Goal: Book appointment/travel/reservation

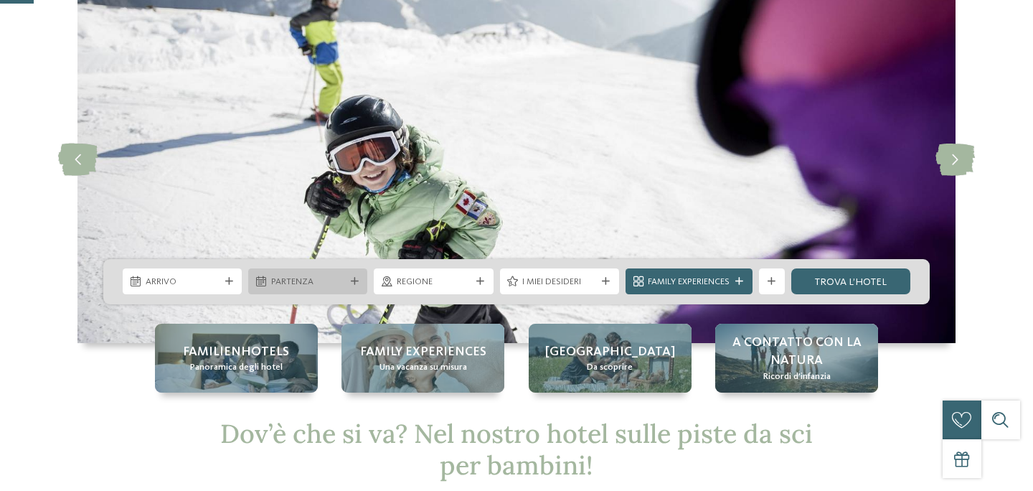
scroll to position [117, 0]
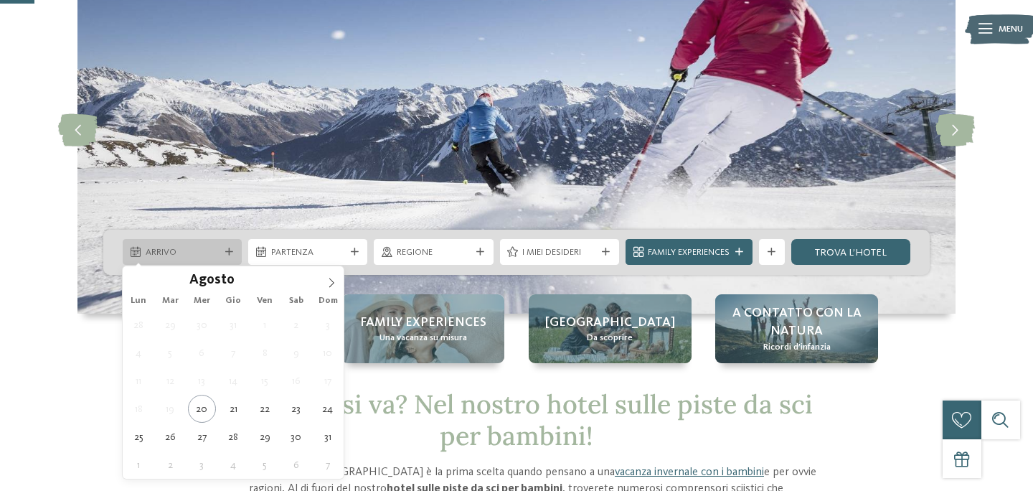
click at [187, 253] on span "Arrivo" at bounding box center [183, 252] width 74 height 13
click at [334, 278] on icon at bounding box center [332, 283] width 10 height 10
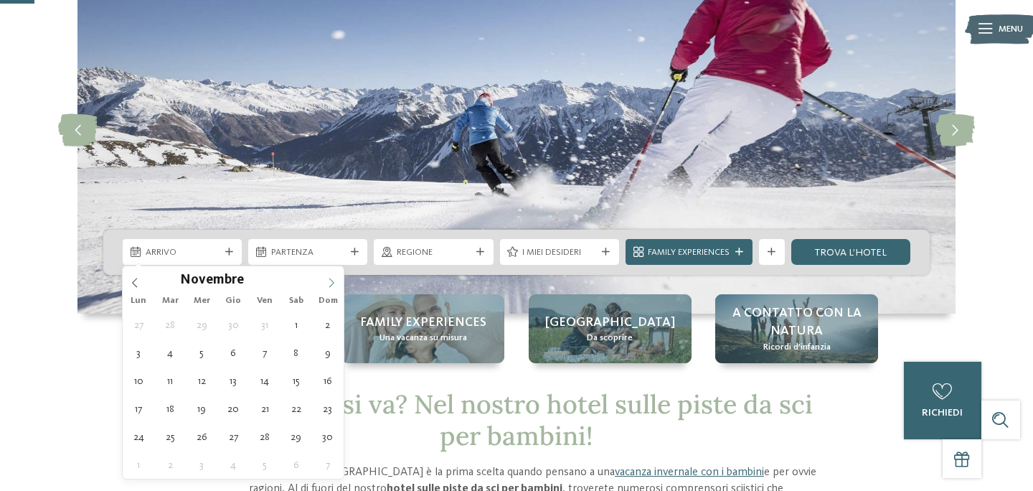
click at [334, 278] on icon at bounding box center [332, 283] width 10 height 10
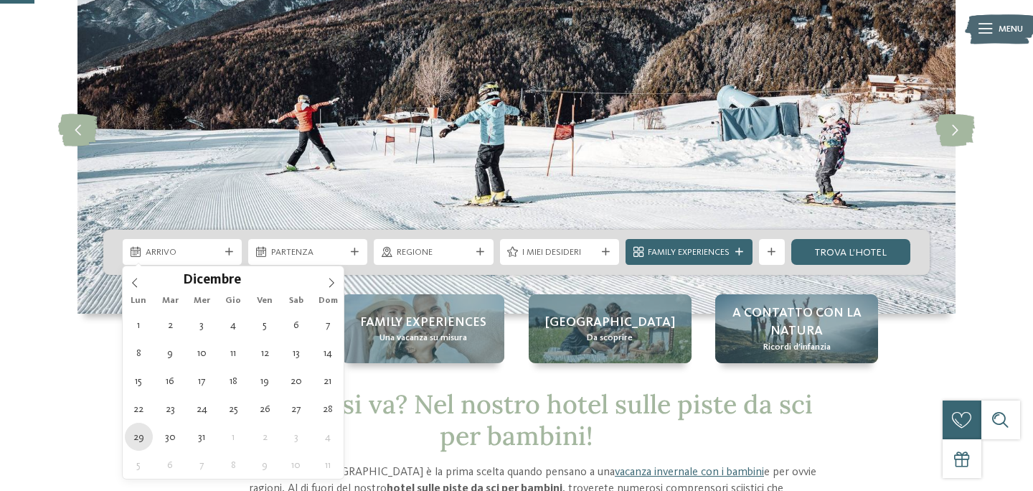
type div "[DATE]"
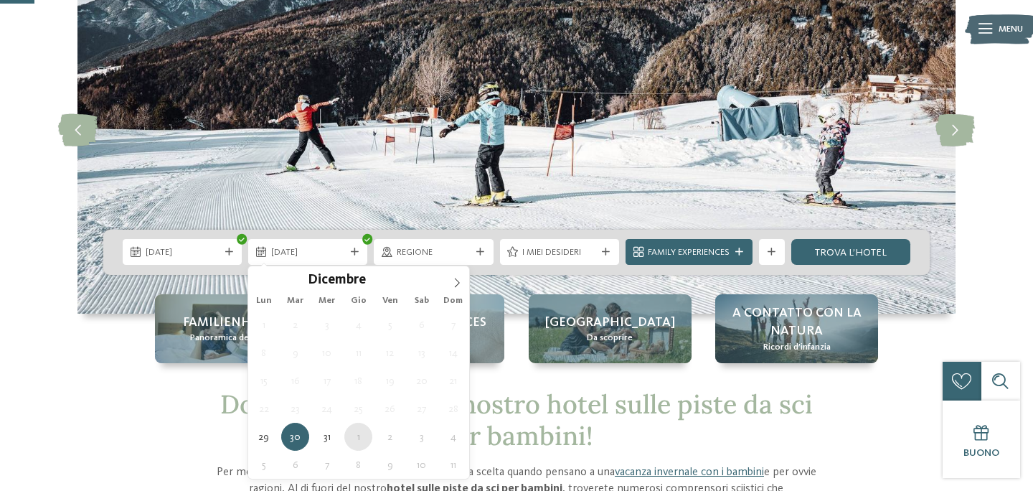
type div "[DATE]"
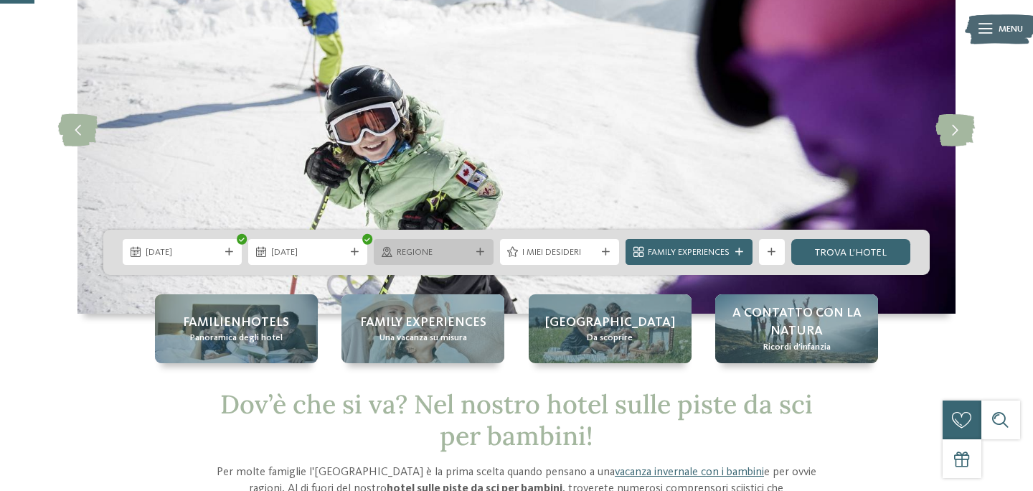
click at [461, 255] on span "Regione" at bounding box center [434, 252] width 74 height 13
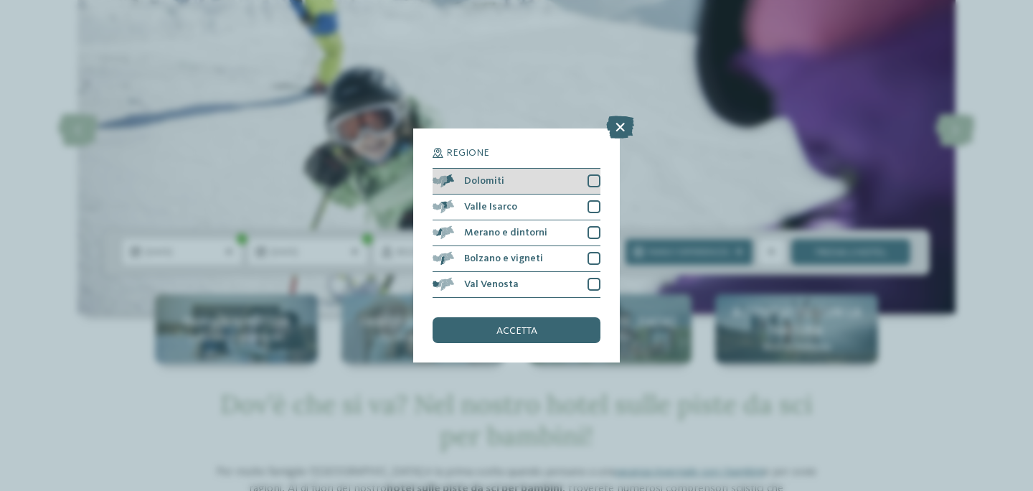
click at [528, 186] on div "Dolomiti" at bounding box center [517, 182] width 168 height 26
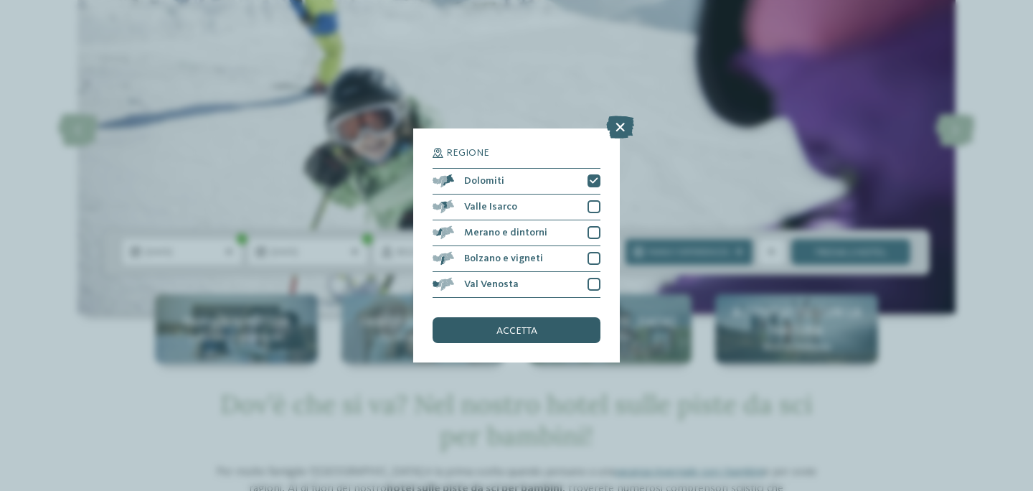
click at [546, 330] on div "accetta" at bounding box center [517, 330] width 168 height 26
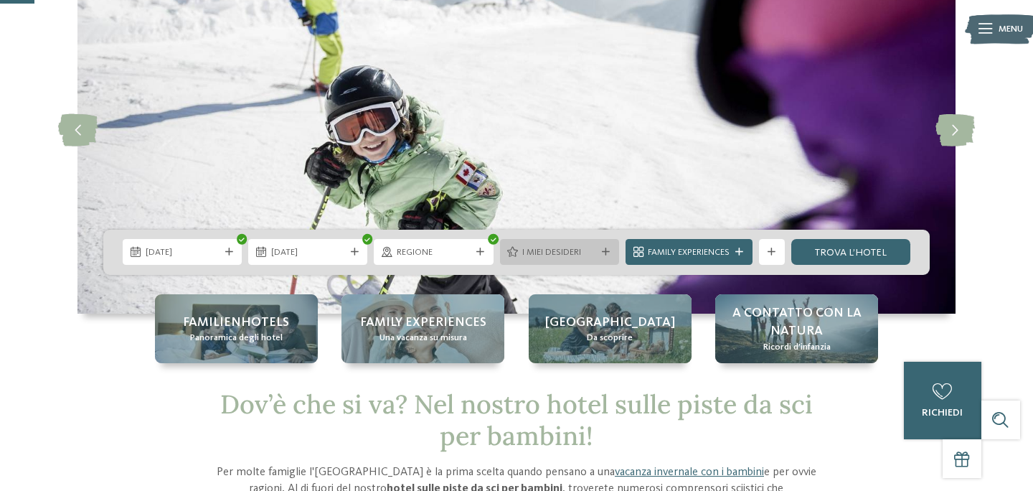
click at [581, 247] on span "I miei desideri" at bounding box center [559, 252] width 74 height 13
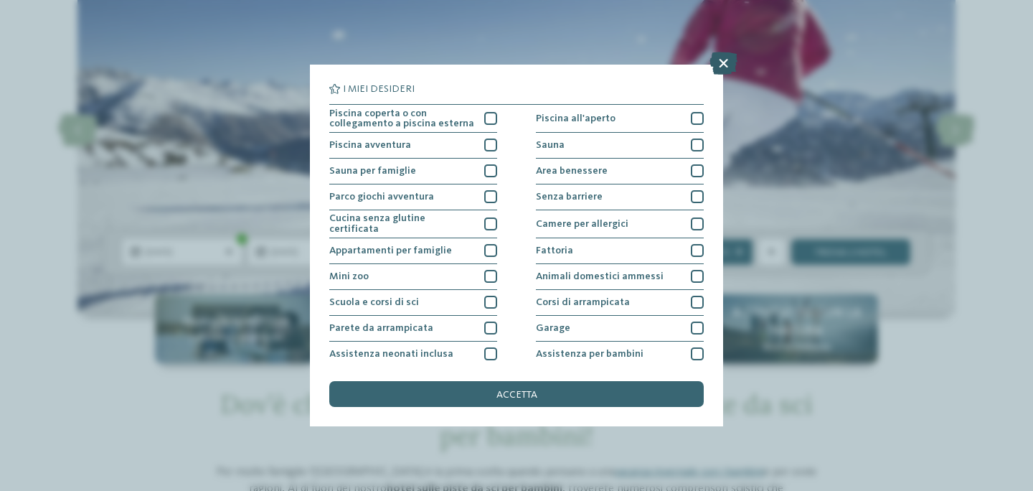
click at [725, 69] on icon at bounding box center [724, 63] width 28 height 23
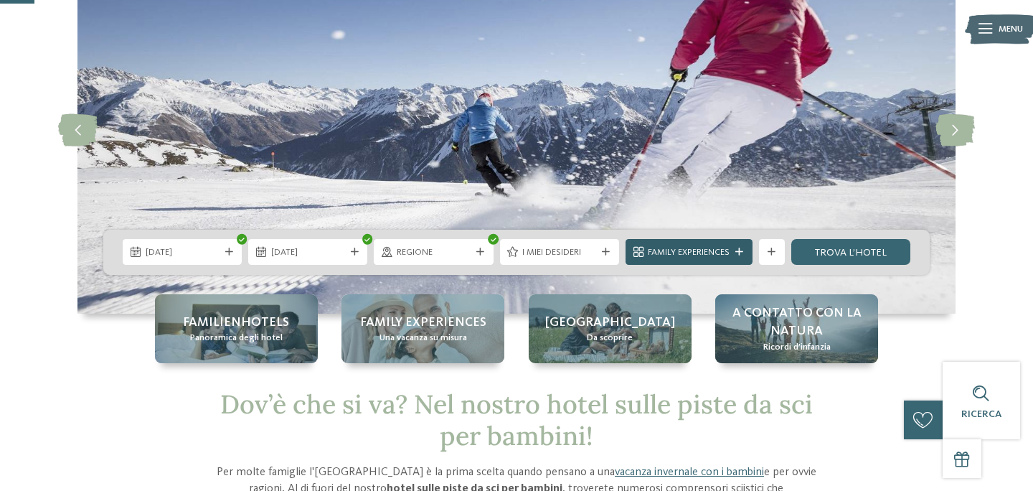
click at [736, 250] on icon at bounding box center [740, 252] width 8 height 8
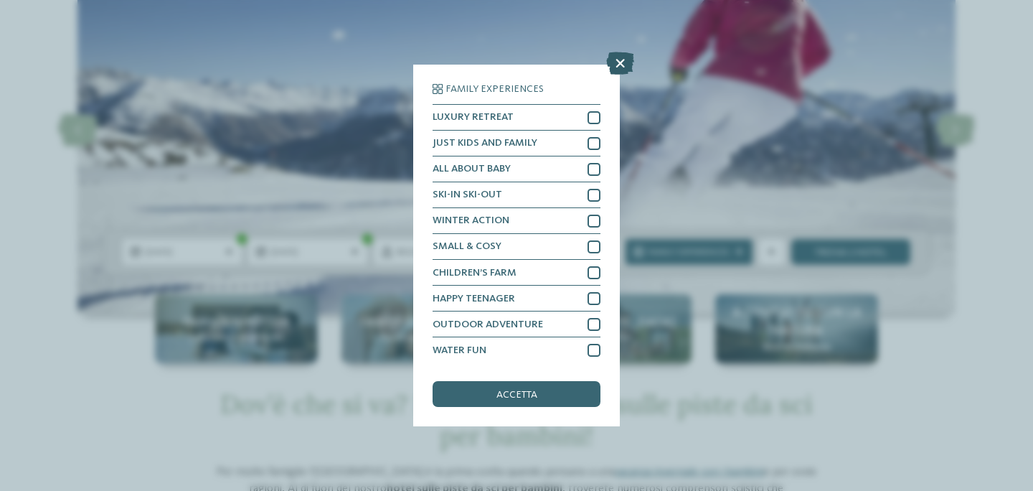
click at [621, 67] on icon at bounding box center [620, 63] width 28 height 23
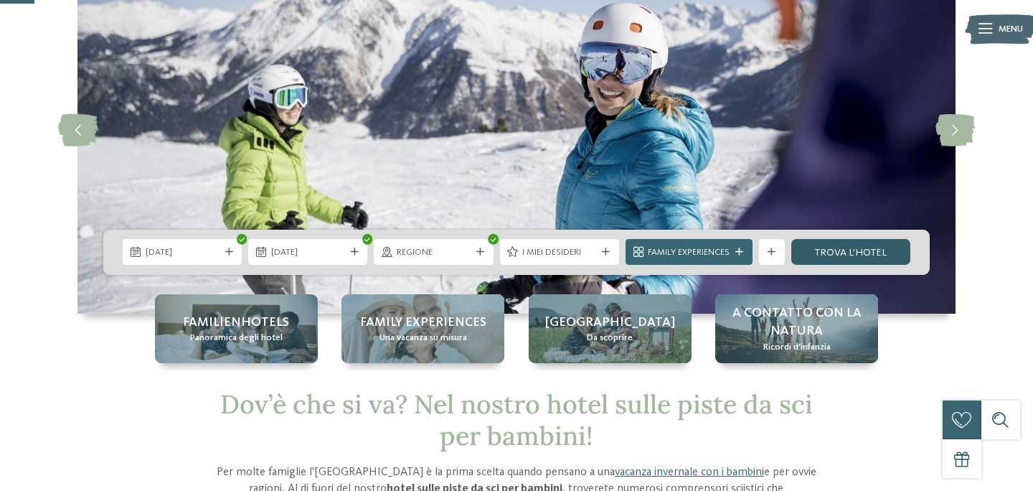
click at [875, 253] on link "trova l’hotel" at bounding box center [851, 252] width 119 height 26
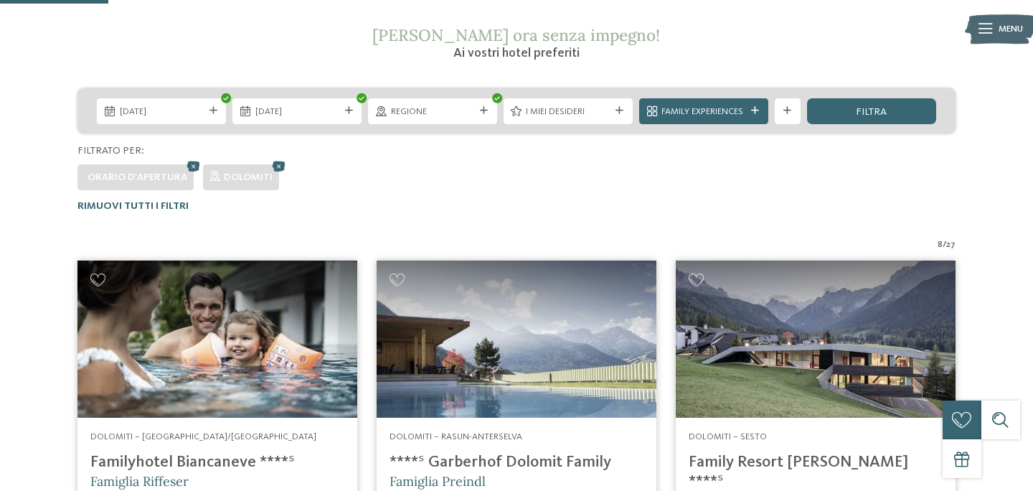
scroll to position [200, 0]
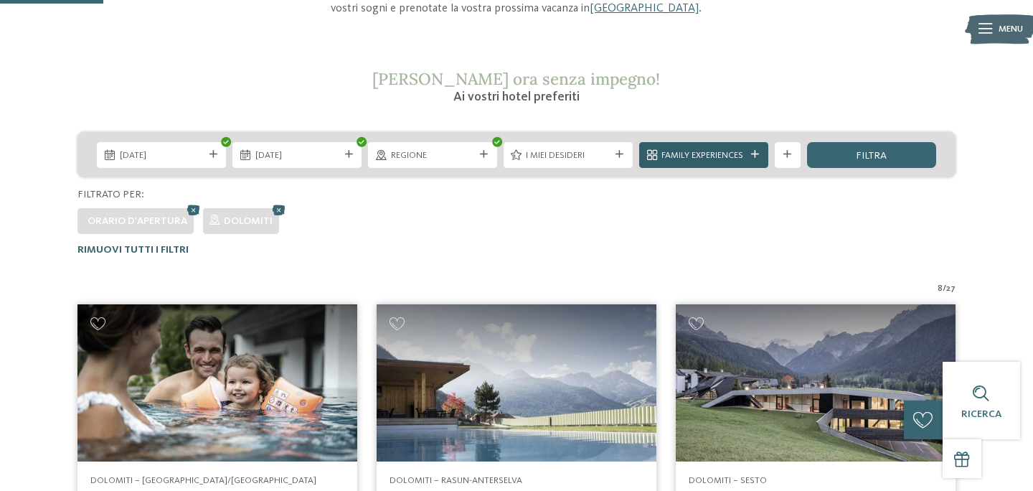
click at [755, 152] on icon at bounding box center [755, 155] width 8 height 8
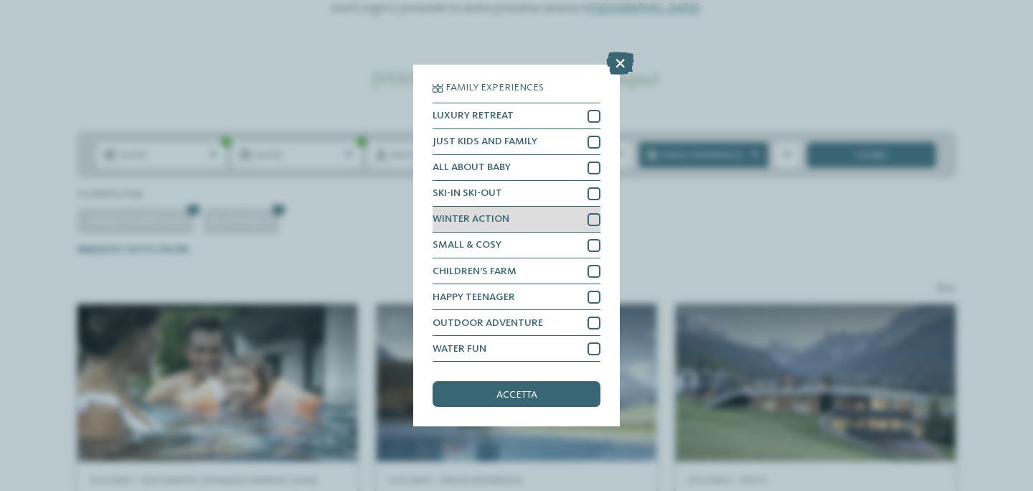
scroll to position [0, 0]
click at [621, 62] on icon at bounding box center [620, 63] width 28 height 23
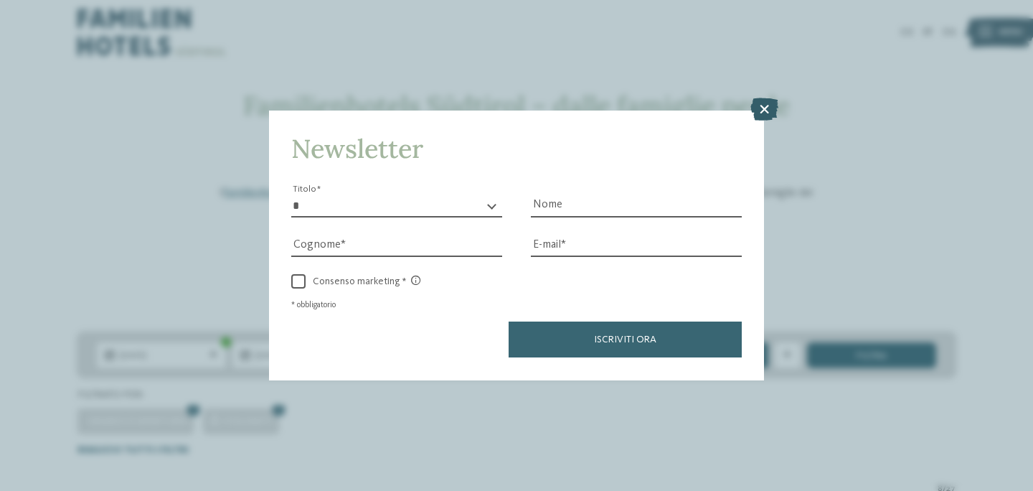
click at [766, 109] on icon at bounding box center [765, 109] width 28 height 23
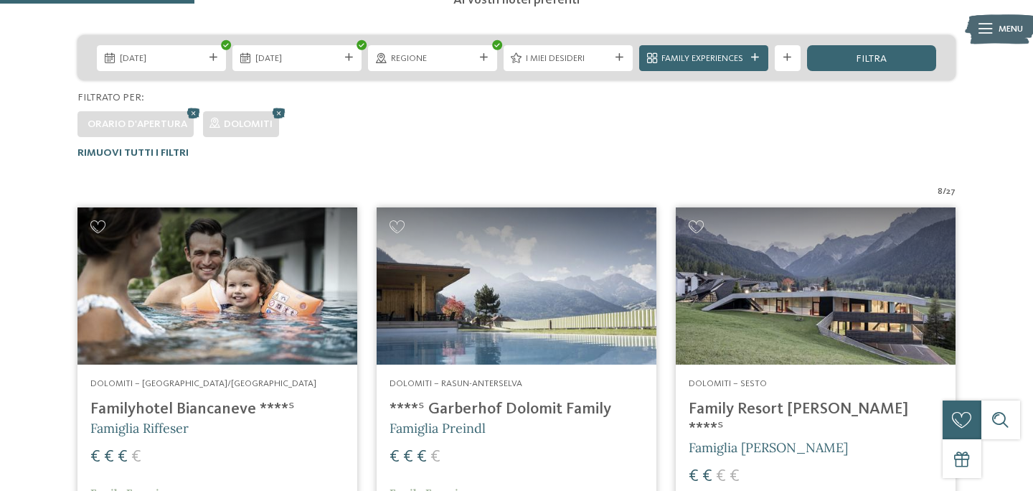
scroll to position [409, 0]
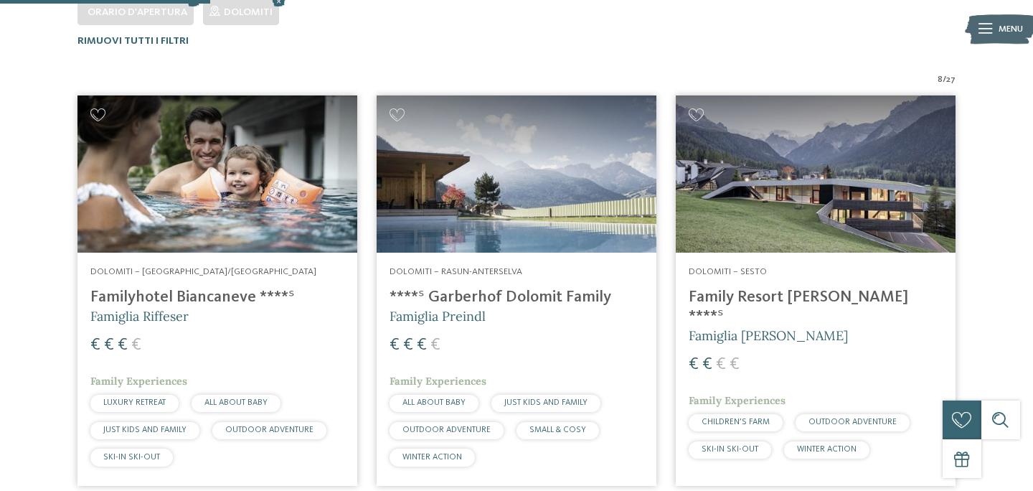
click at [756, 230] on img at bounding box center [816, 173] width 280 height 157
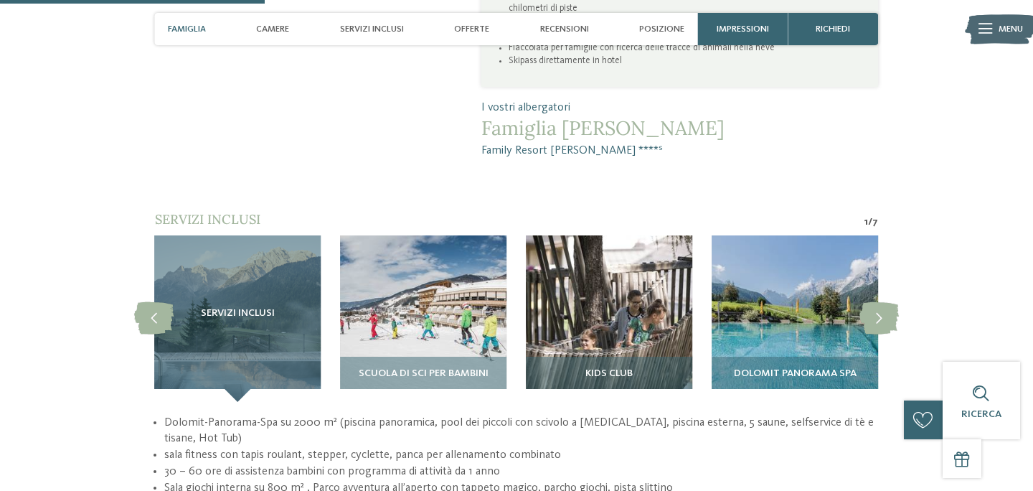
scroll to position [1062, 0]
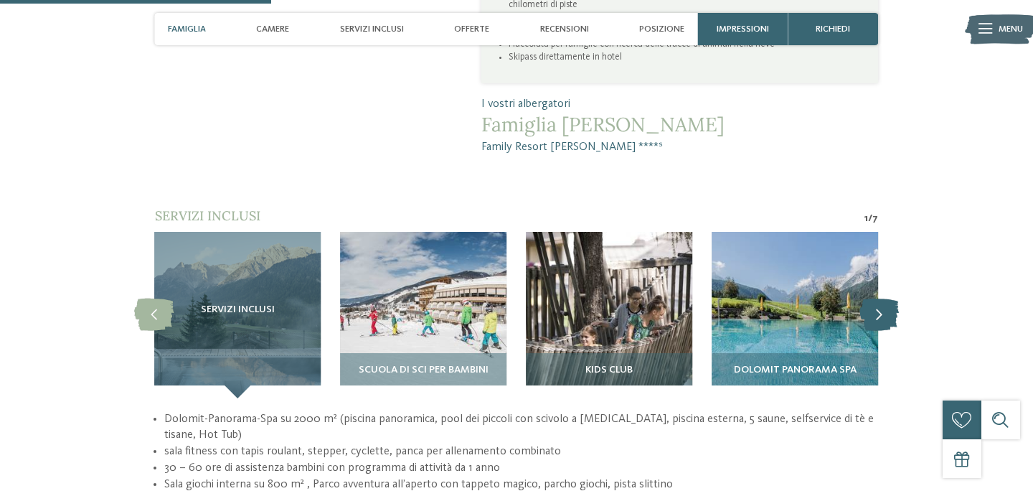
click at [883, 299] on icon at bounding box center [879, 315] width 39 height 32
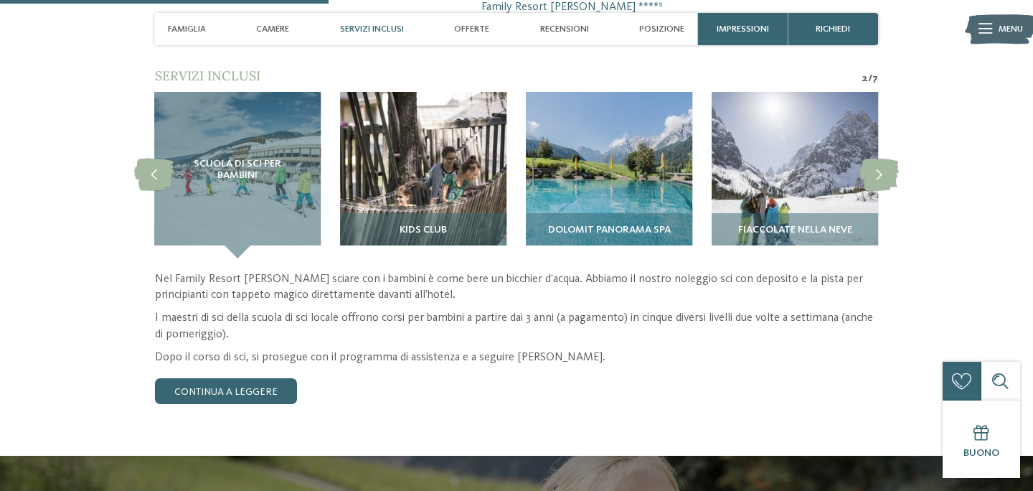
scroll to position [1266, 0]
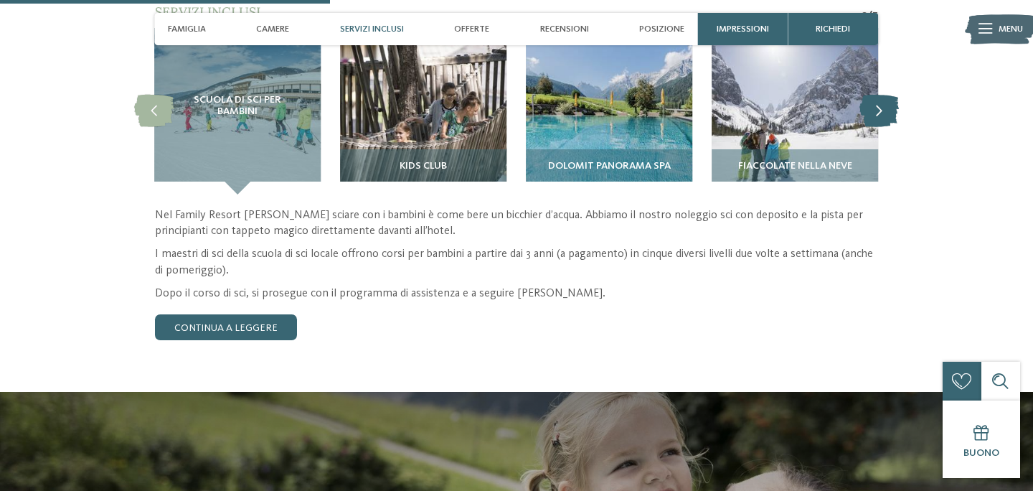
click at [873, 95] on icon at bounding box center [879, 111] width 39 height 32
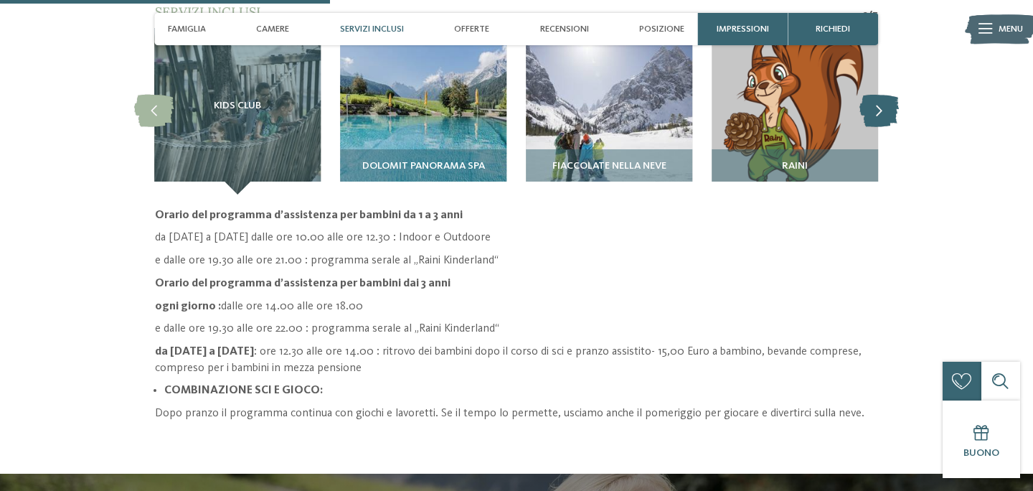
click at [873, 95] on icon at bounding box center [879, 111] width 39 height 32
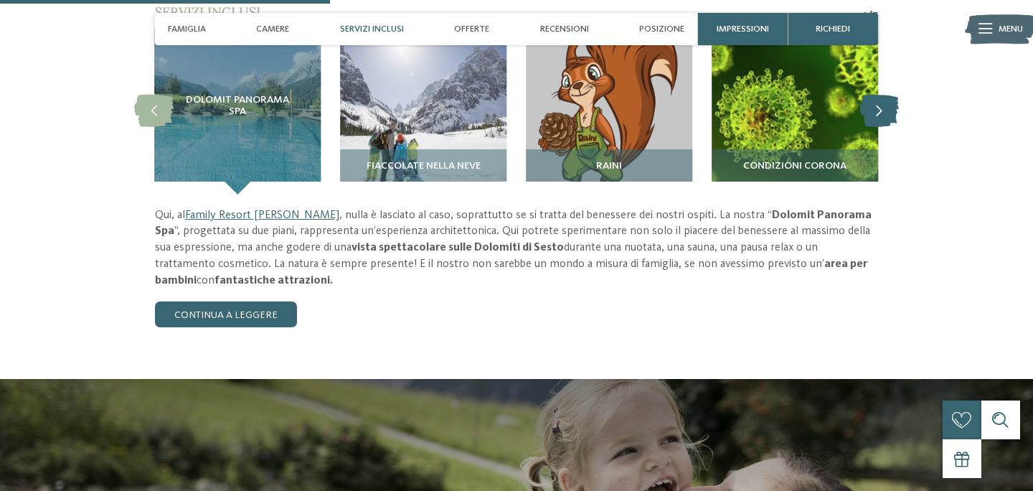
click at [874, 95] on icon at bounding box center [879, 111] width 39 height 32
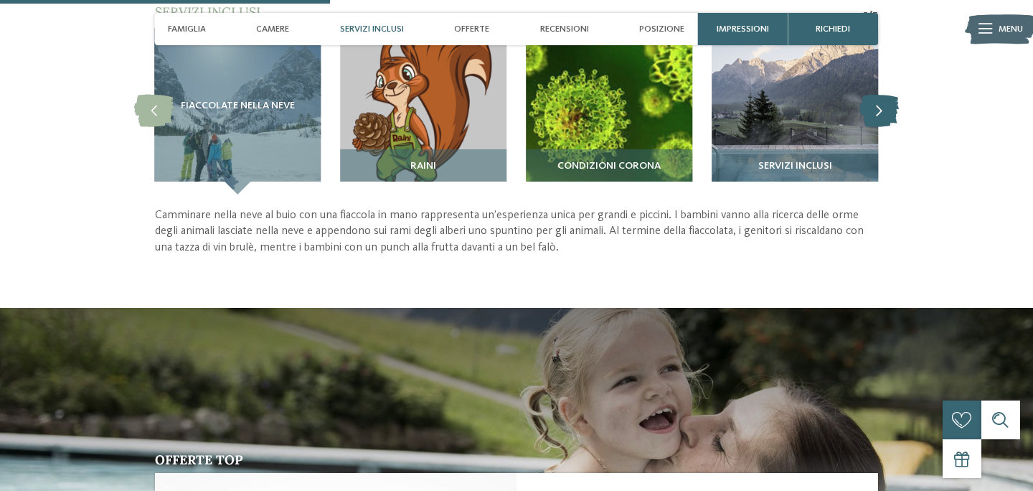
click at [874, 95] on icon at bounding box center [879, 111] width 39 height 32
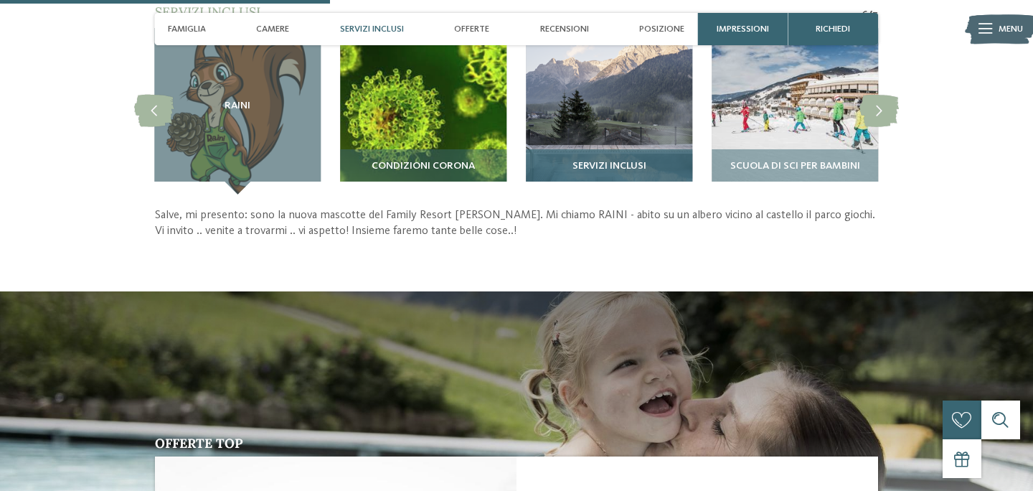
click at [623, 149] on div "Servizi inclusi" at bounding box center [609, 171] width 166 height 45
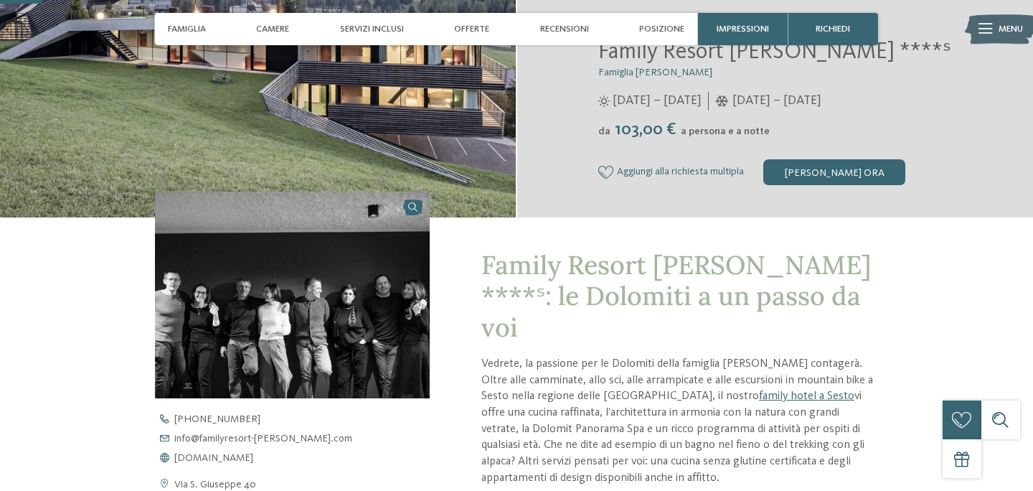
scroll to position [0, 0]
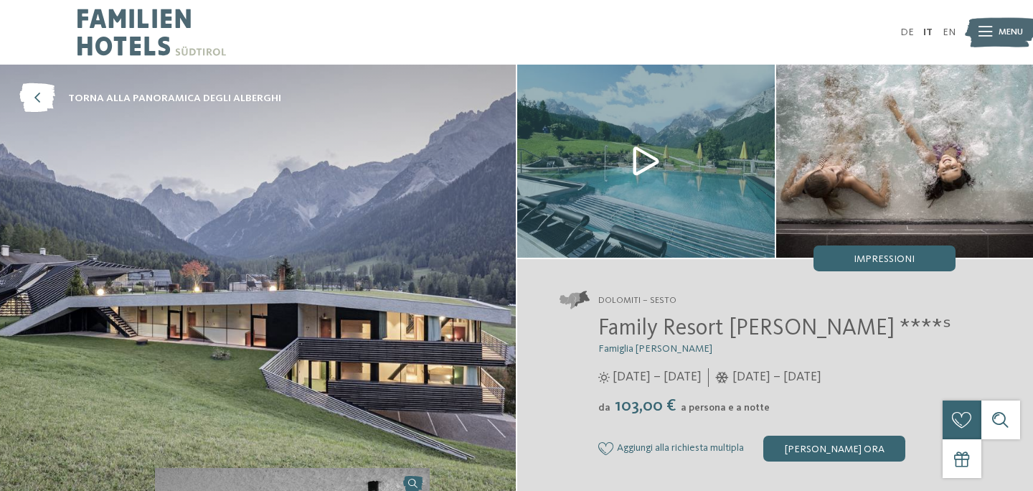
click at [72, 6] on div "DE IT EN" at bounding box center [516, 32] width 1033 height 65
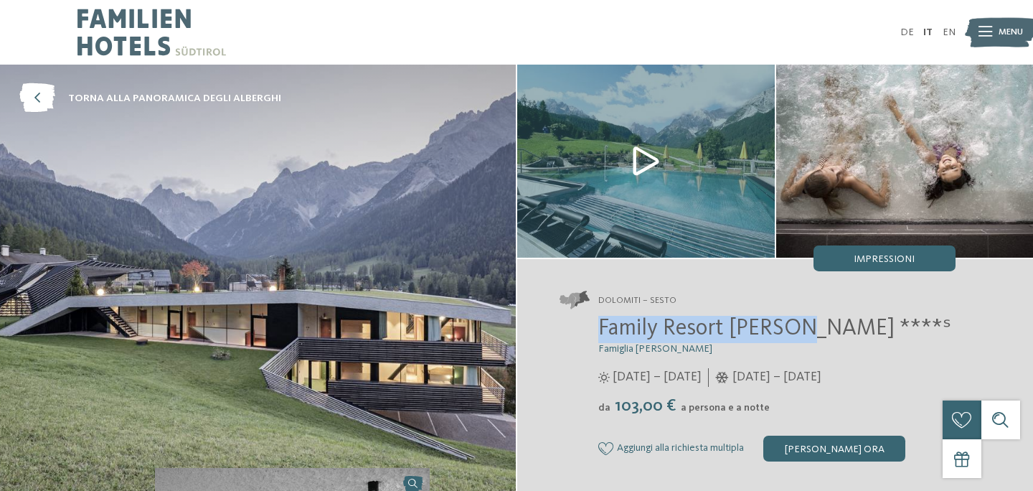
drag, startPoint x: 597, startPoint y: 332, endPoint x: 789, endPoint y: 330, distance: 191.6
click at [789, 330] on div "Family Resort Rainer ****ˢ Famiglia Rainer 25/05/2025 – 12/10/2025 da" at bounding box center [758, 389] width 396 height 146
copy span "Family Resort Rainer"
